Goal: Information Seeking & Learning: Learn about a topic

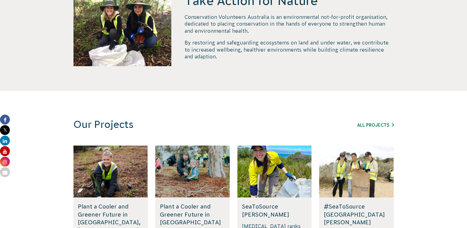
scroll to position [308, 0]
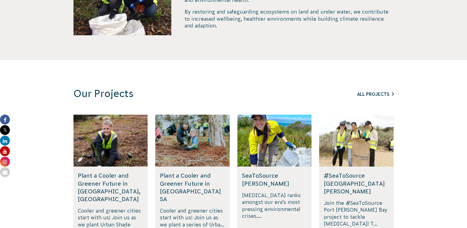
click at [373, 94] on link "All Projects" at bounding box center [375, 94] width 37 height 5
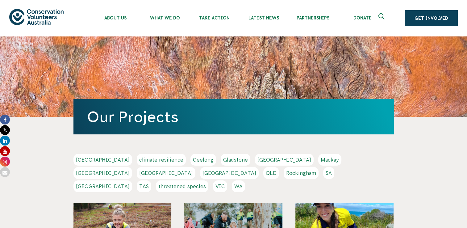
click at [151, 180] on link "TAS" at bounding box center [144, 186] width 14 height 12
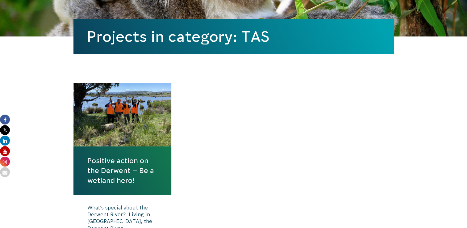
scroll to position [216, 0]
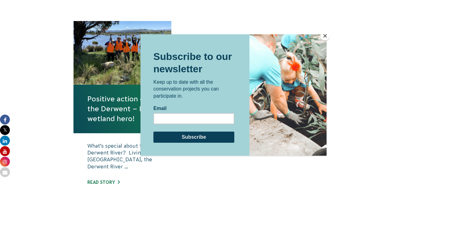
click at [324, 34] on button "Close" at bounding box center [324, 35] width 9 height 9
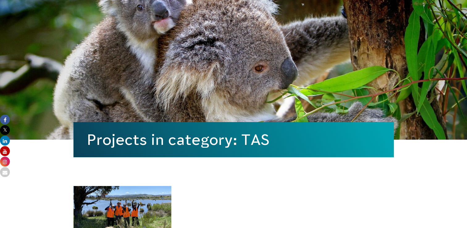
scroll to position [0, 0]
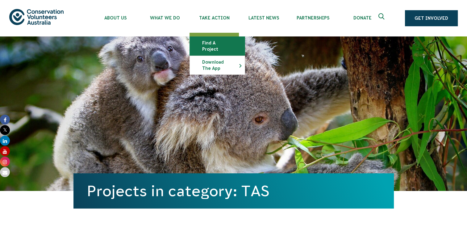
click at [217, 44] on link "Find a project" at bounding box center [217, 46] width 55 height 19
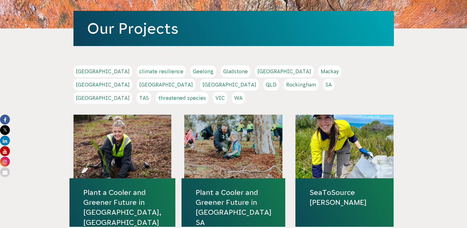
scroll to position [93, 0]
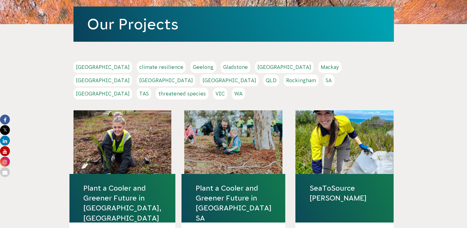
click at [255, 69] on link "[GEOGRAPHIC_DATA]" at bounding box center [284, 67] width 59 height 12
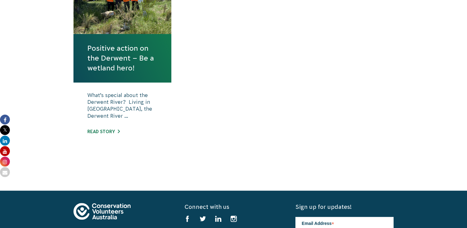
scroll to position [278, 0]
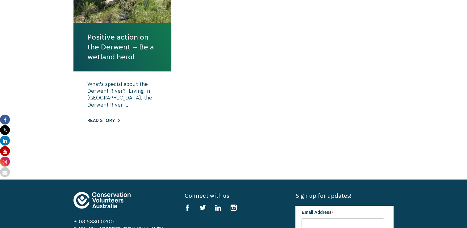
click at [106, 118] on link "Read story" at bounding box center [103, 120] width 32 height 5
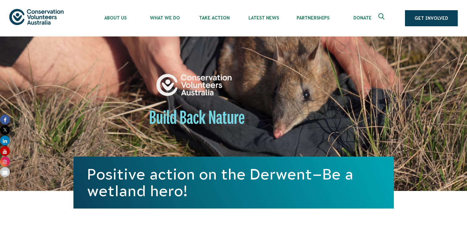
scroll to position [123, 0]
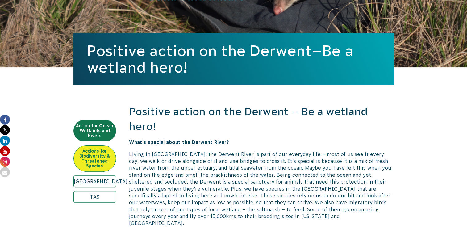
click at [87, 155] on link "Actions for Biodiversity & Threatened Species" at bounding box center [94, 158] width 43 height 27
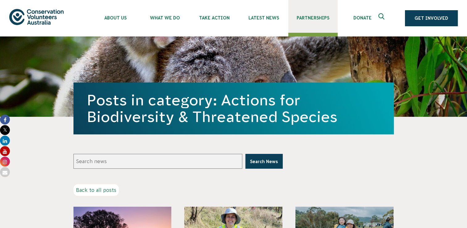
click at [324, 18] on span "Partnerships" at bounding box center [312, 17] width 49 height 5
